Goal: Task Accomplishment & Management: Manage account settings

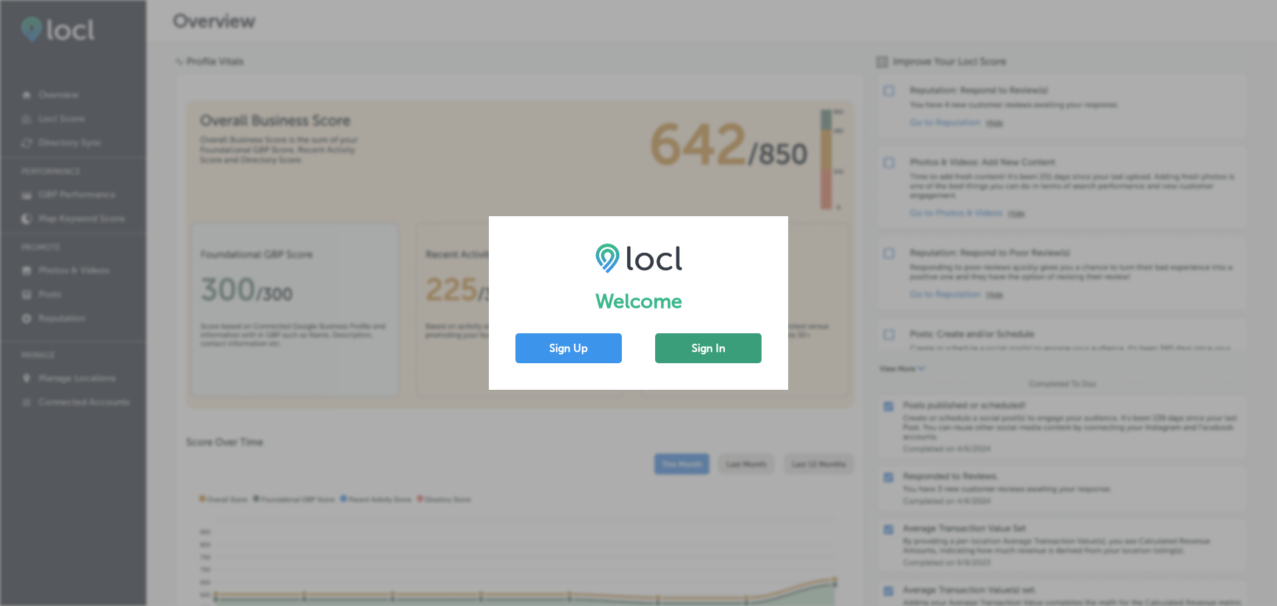
click at [689, 355] on button "Sign In" at bounding box center [708, 348] width 106 height 30
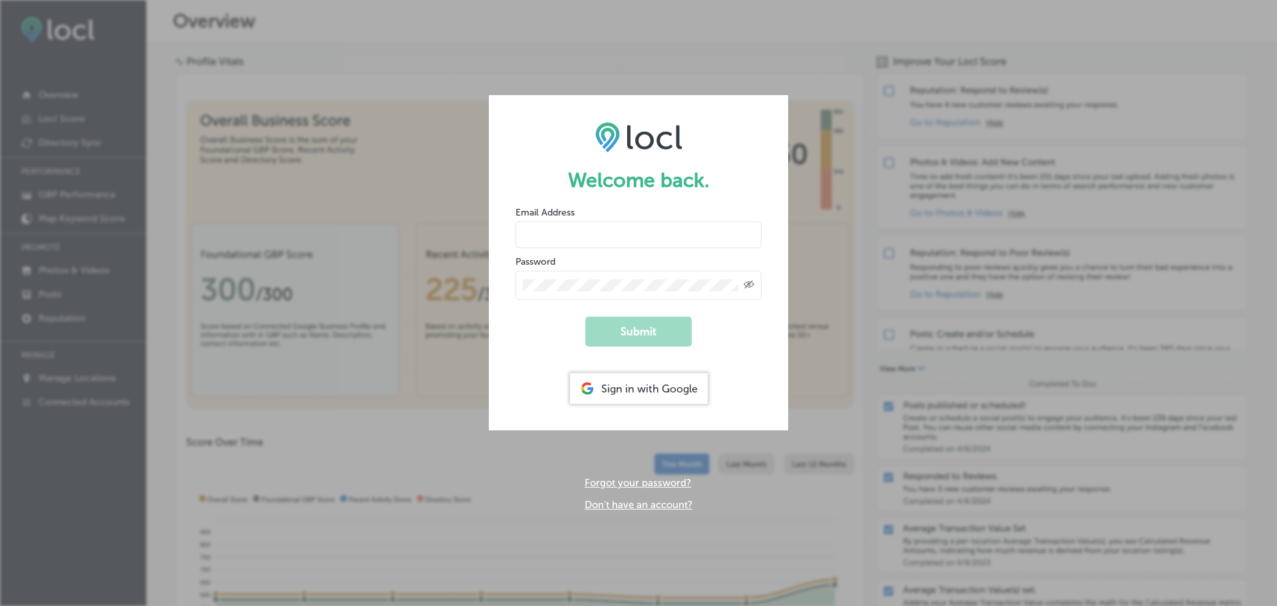
click at [624, 393] on div "Sign in with Google" at bounding box center [639, 388] width 138 height 31
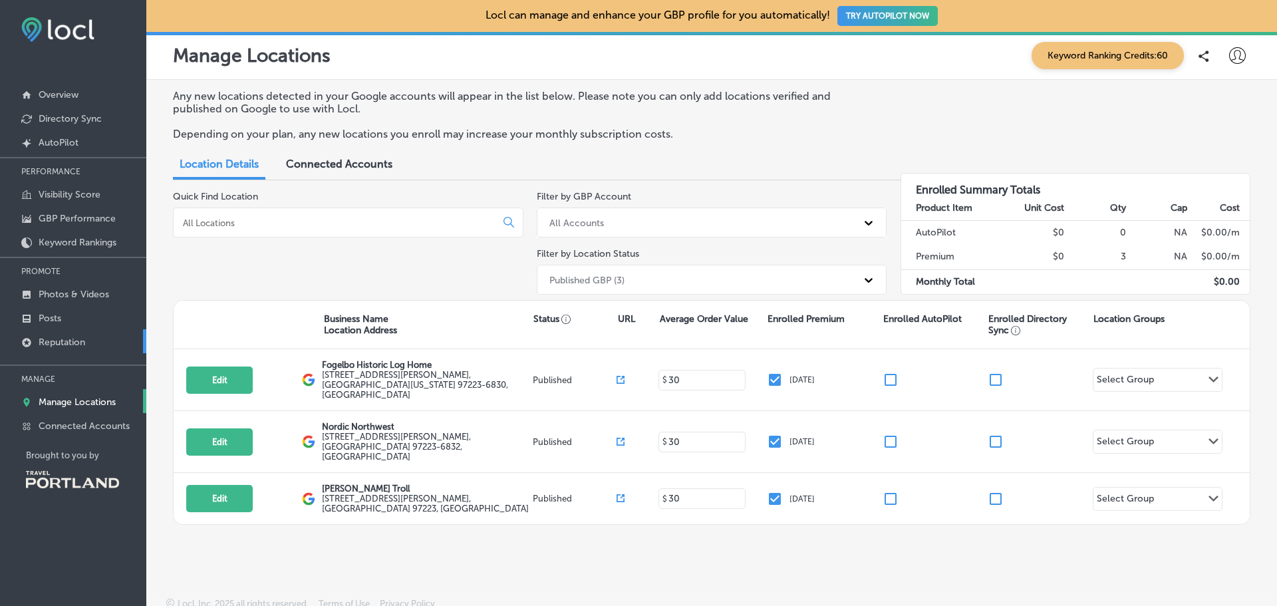
click at [55, 339] on p "Reputation" at bounding box center [62, 342] width 47 height 11
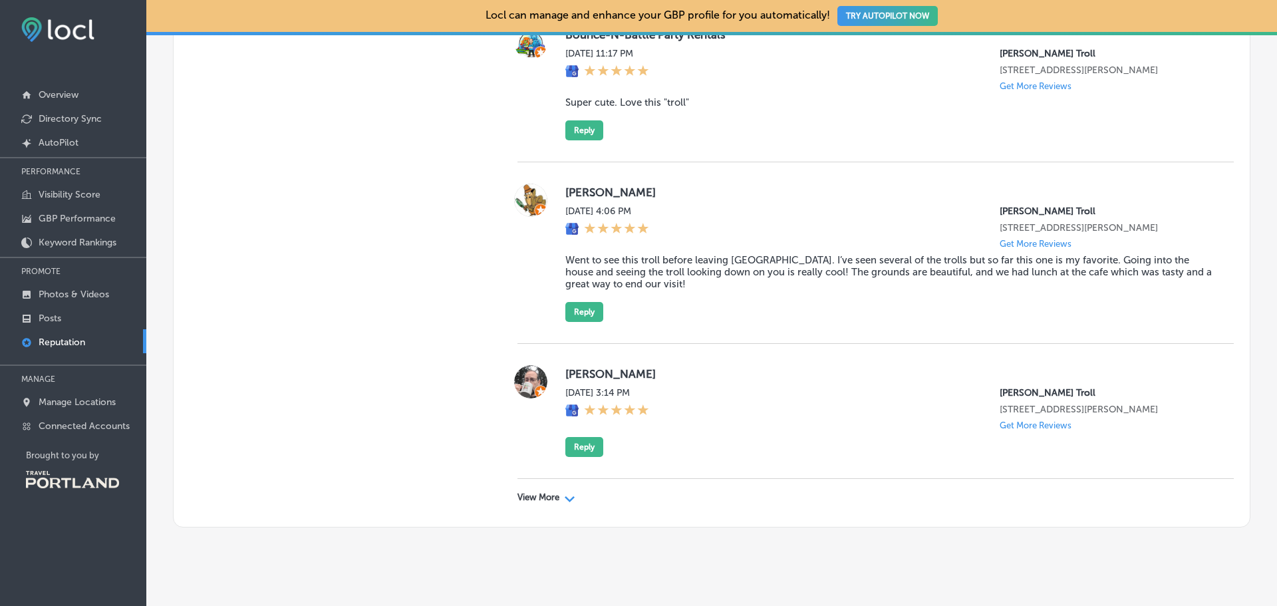
scroll to position [3619, 0]
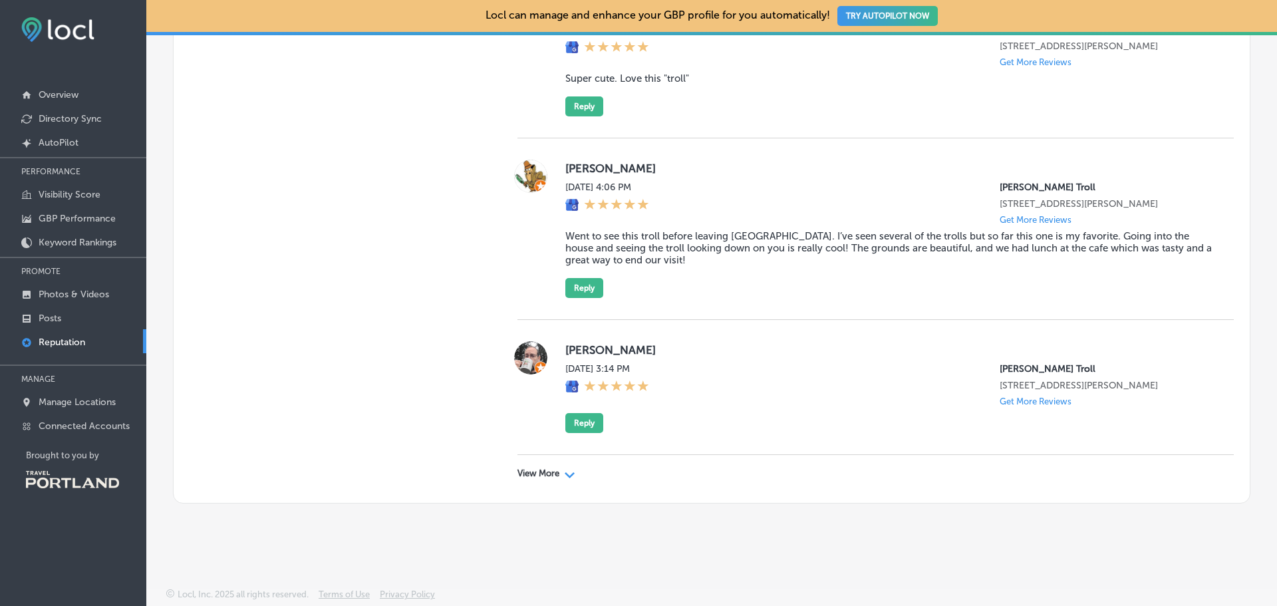
click at [546, 479] on p "View More" at bounding box center [539, 473] width 42 height 11
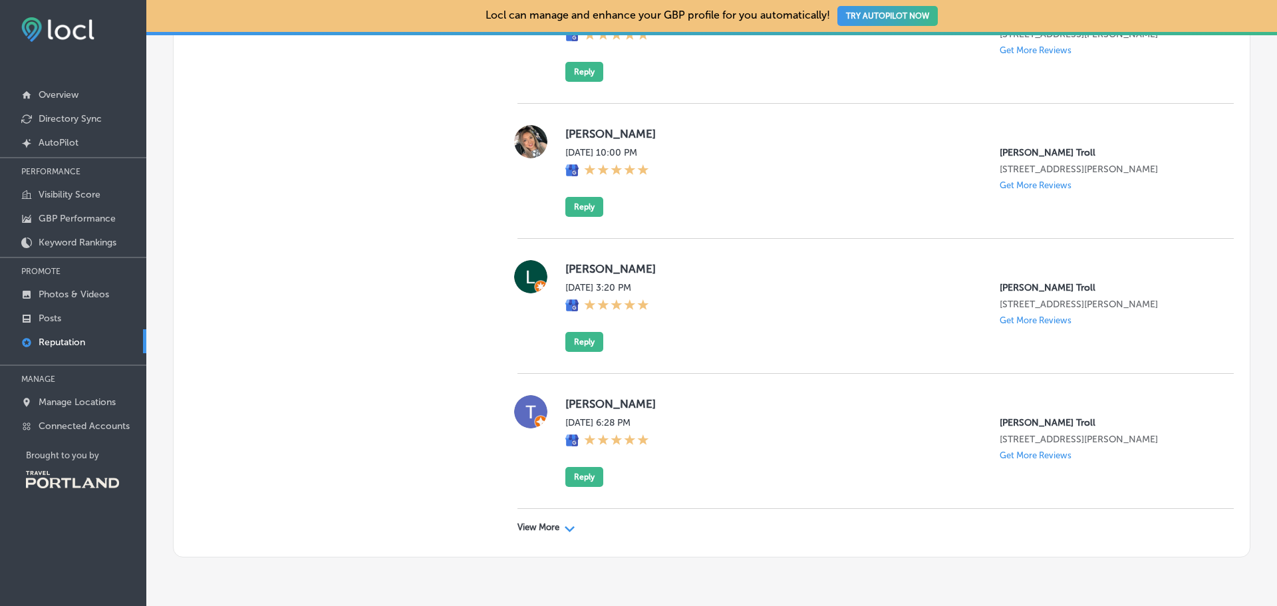
scroll to position [6681, 0]
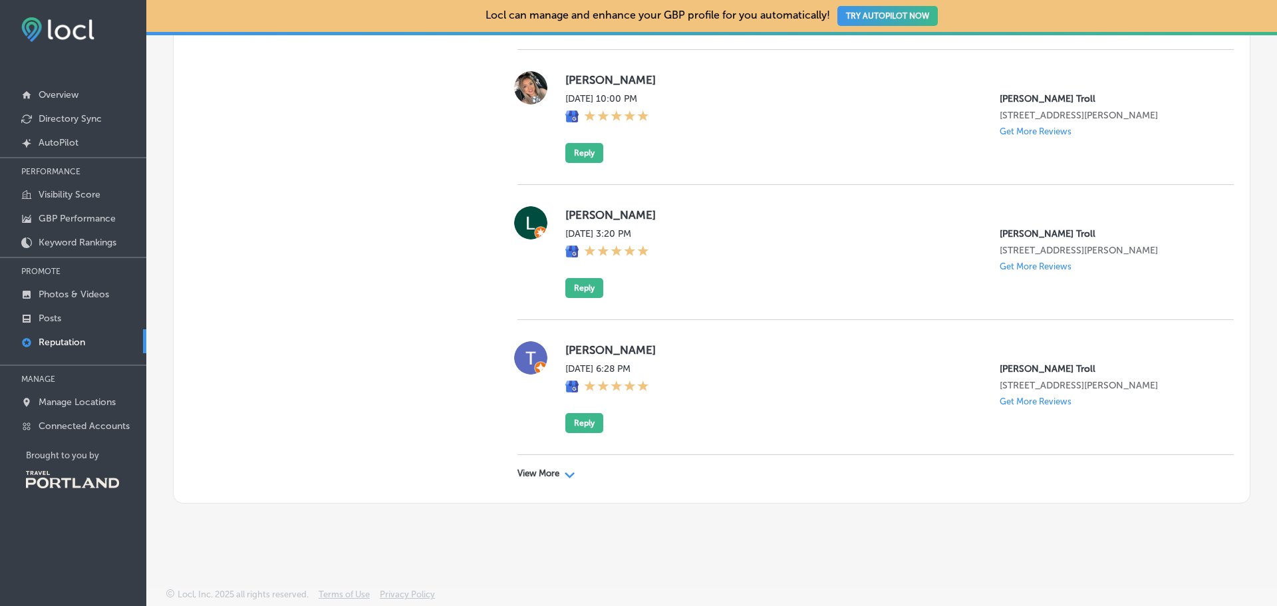
click at [548, 468] on p "View More" at bounding box center [539, 473] width 42 height 11
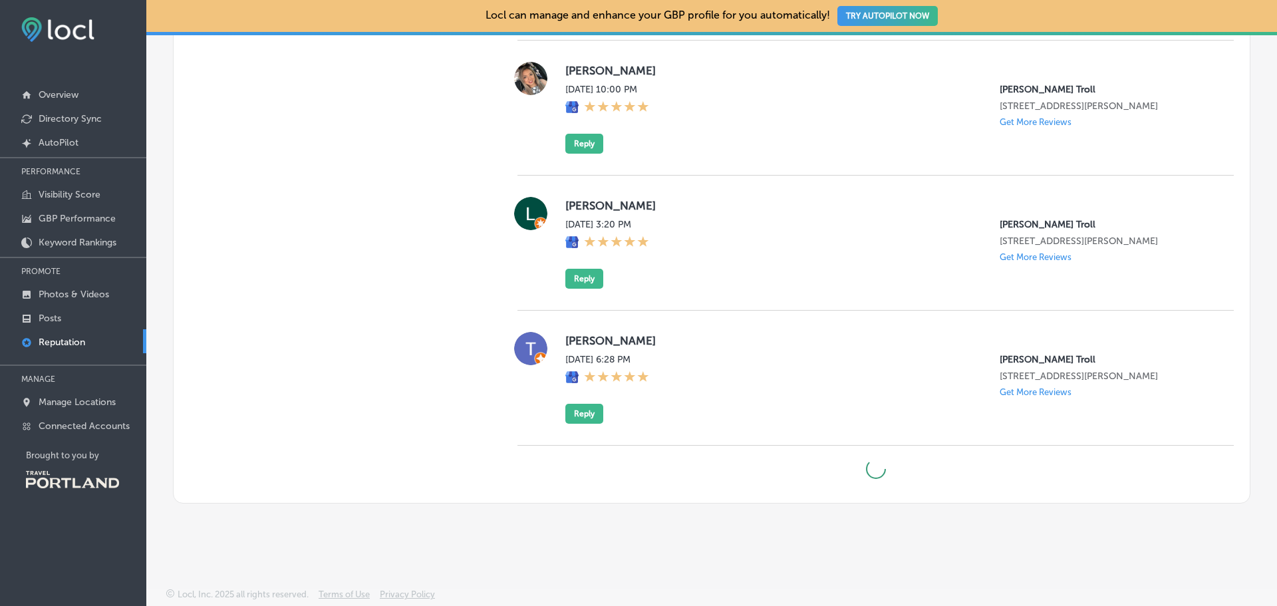
type textarea "x"
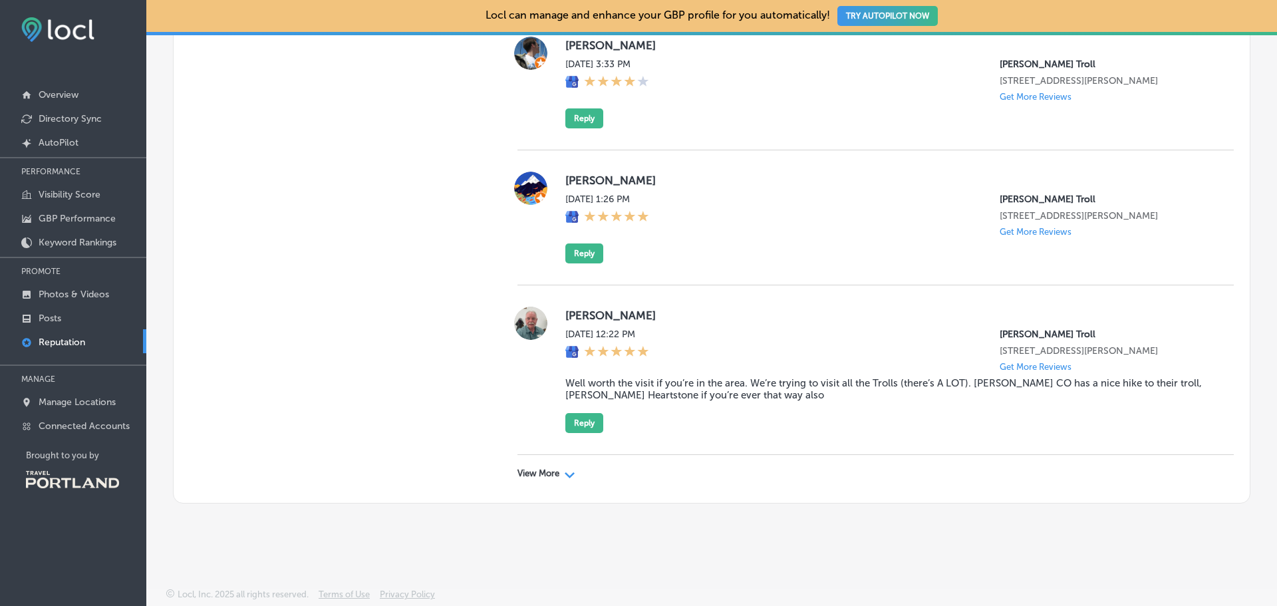
scroll to position [9449, 0]
